Goal: Task Accomplishment & Management: Use online tool/utility

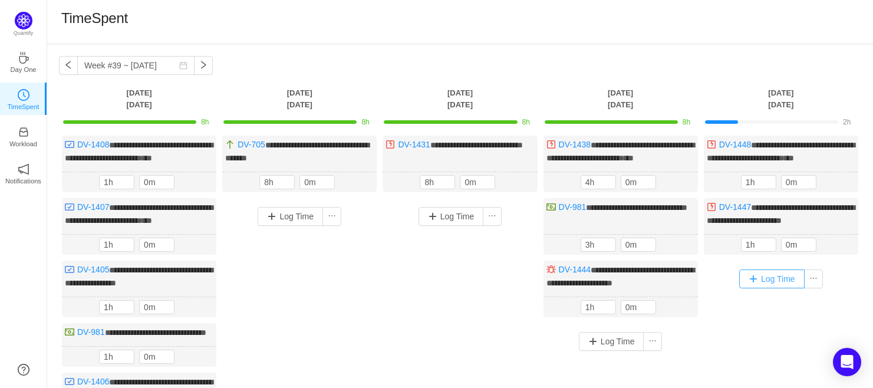
click at [766, 287] on button "Log Time" at bounding box center [771, 278] width 65 height 19
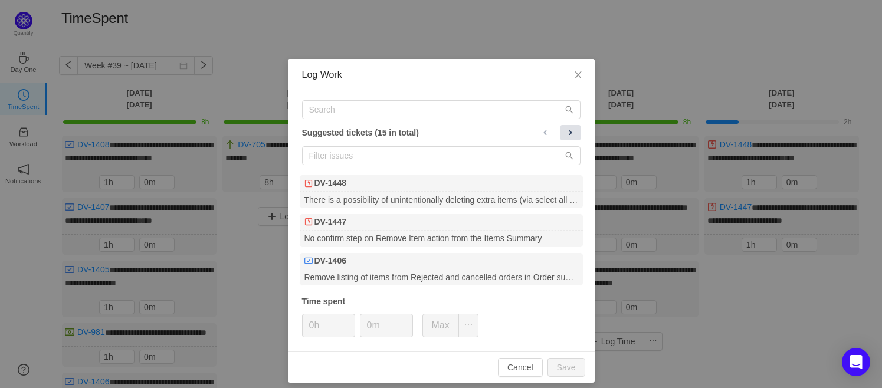
click at [565, 131] on span at bounding box center [569, 132] width 9 height 9
click at [541, 131] on span at bounding box center [545, 132] width 9 height 9
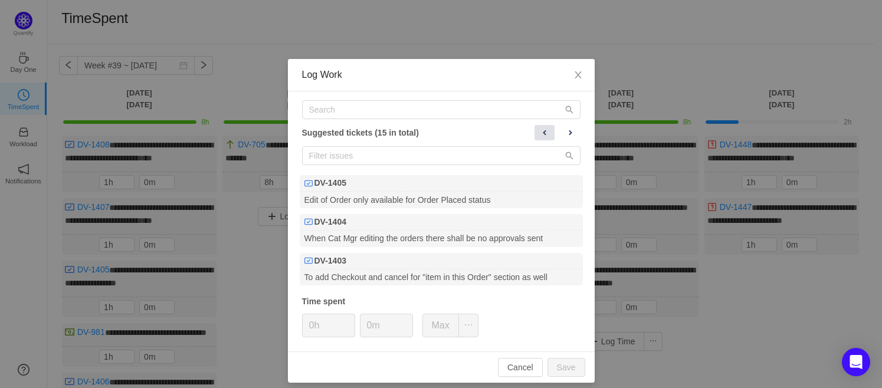
click at [540, 131] on span at bounding box center [544, 132] width 9 height 9
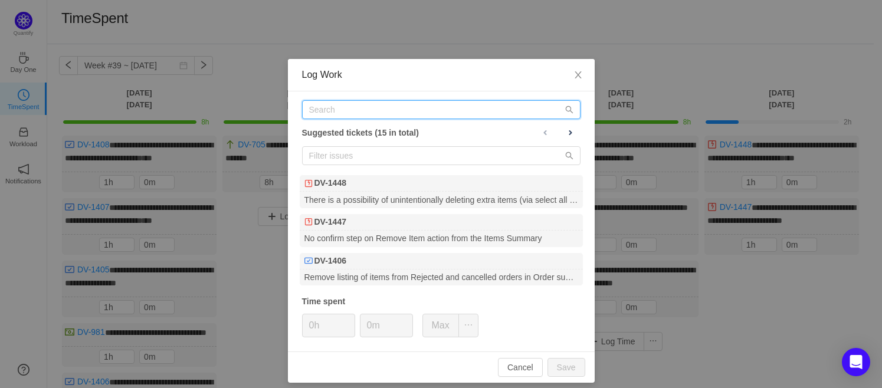
click at [361, 113] on input "text" at bounding box center [441, 109] width 278 height 19
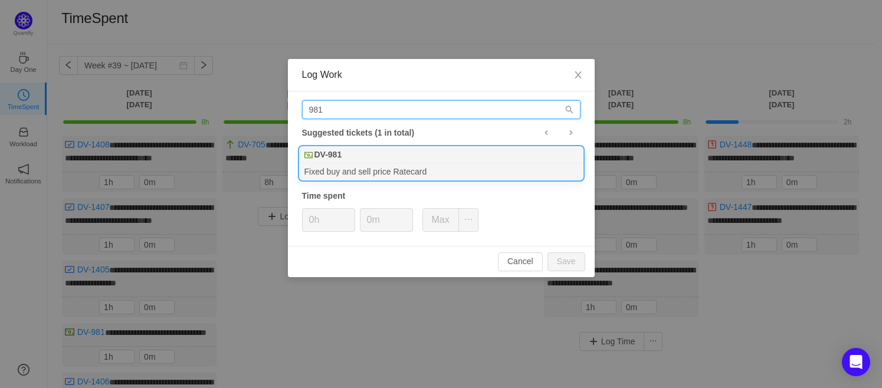
type input "981"
click at [363, 166] on div "Fixed buy and sell price Ratecard" at bounding box center [441, 171] width 283 height 16
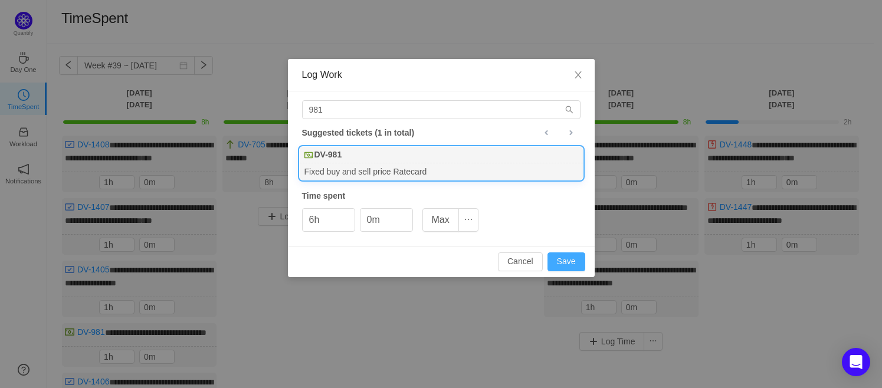
click at [572, 261] on button "Save" at bounding box center [566, 261] width 38 height 19
type input "0h"
